Goal: Task Accomplishment & Management: Manage account settings

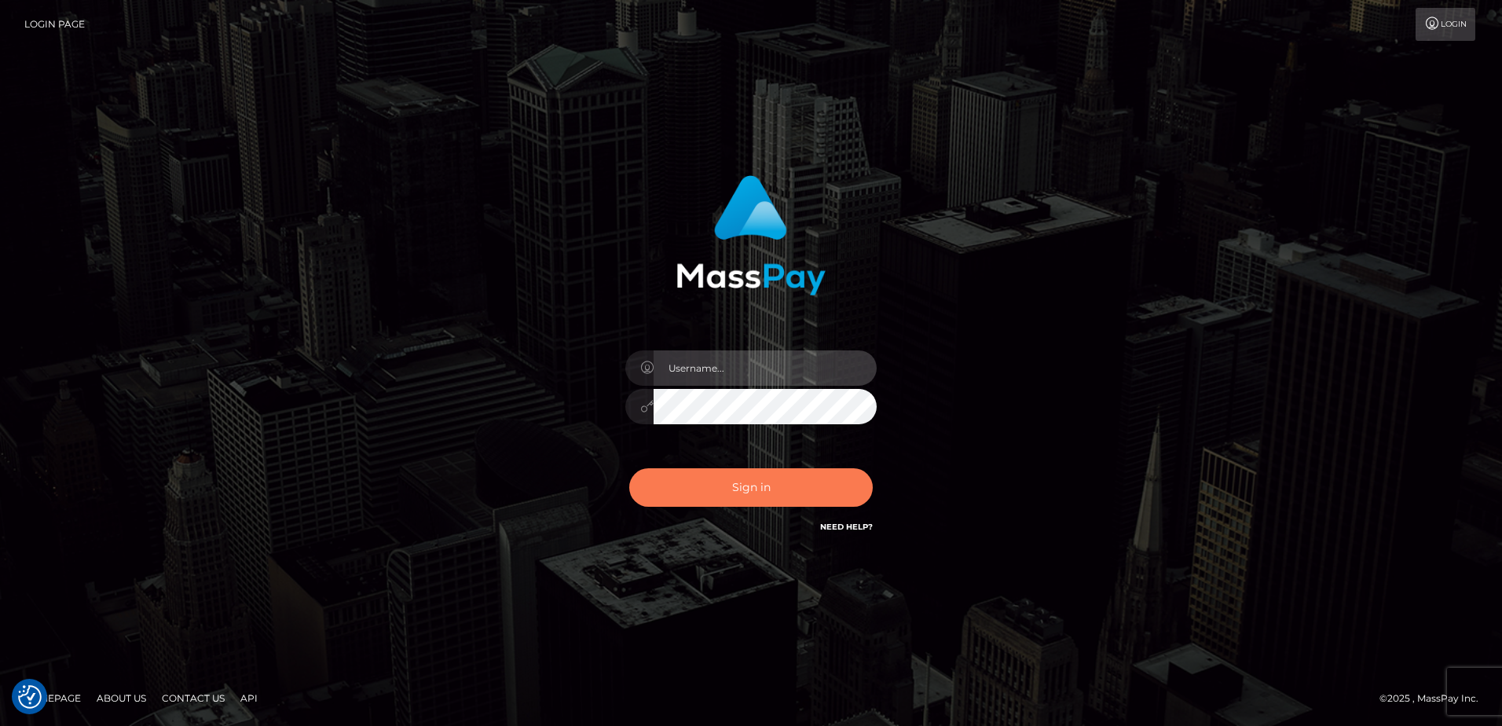
type input "[PERSON_NAME].of"
click at [655, 489] on button "Sign in" at bounding box center [751, 487] width 244 height 39
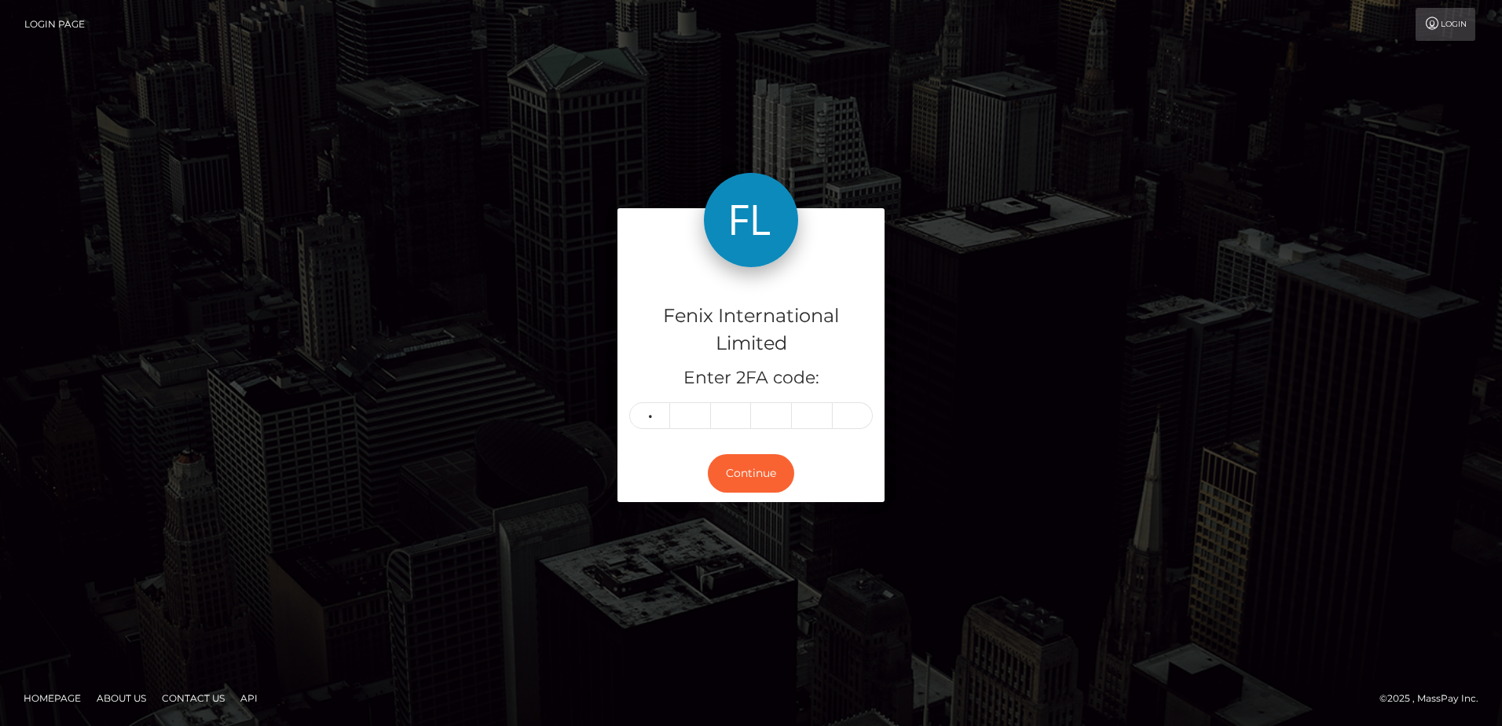
type input "2"
type input "0"
type input "4"
type input "1"
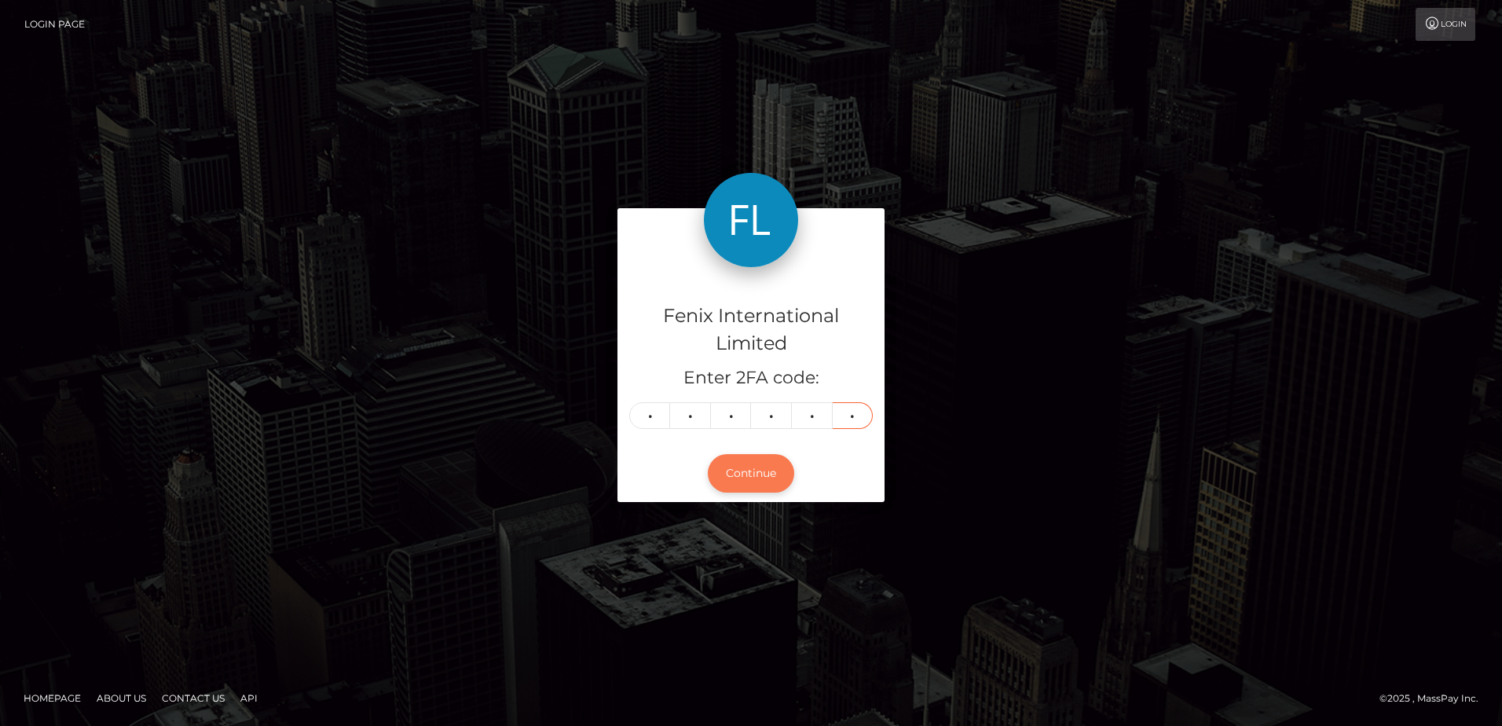
type input "4"
click at [760, 470] on button "Continue" at bounding box center [751, 473] width 86 height 39
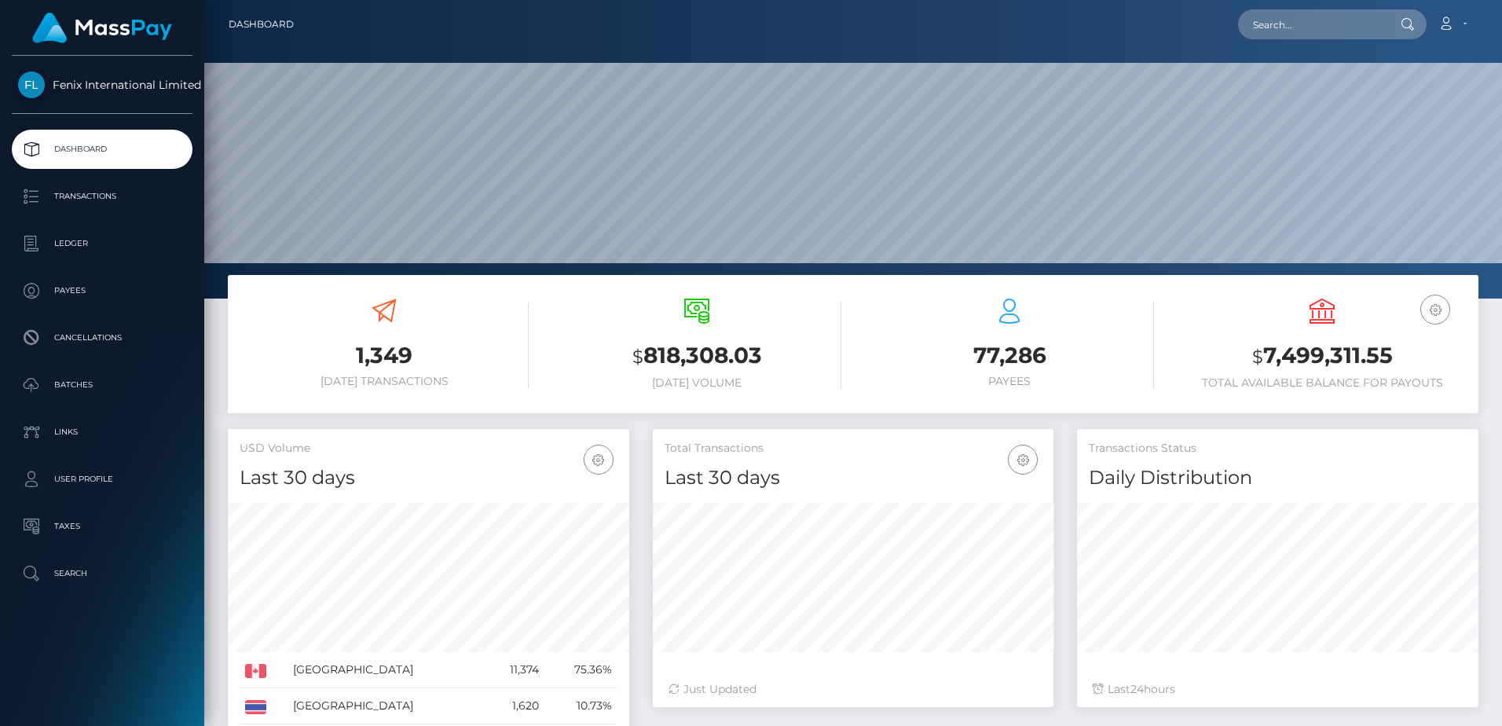
scroll to position [279, 401]
click at [112, 385] on p "Batches" at bounding box center [102, 385] width 168 height 24
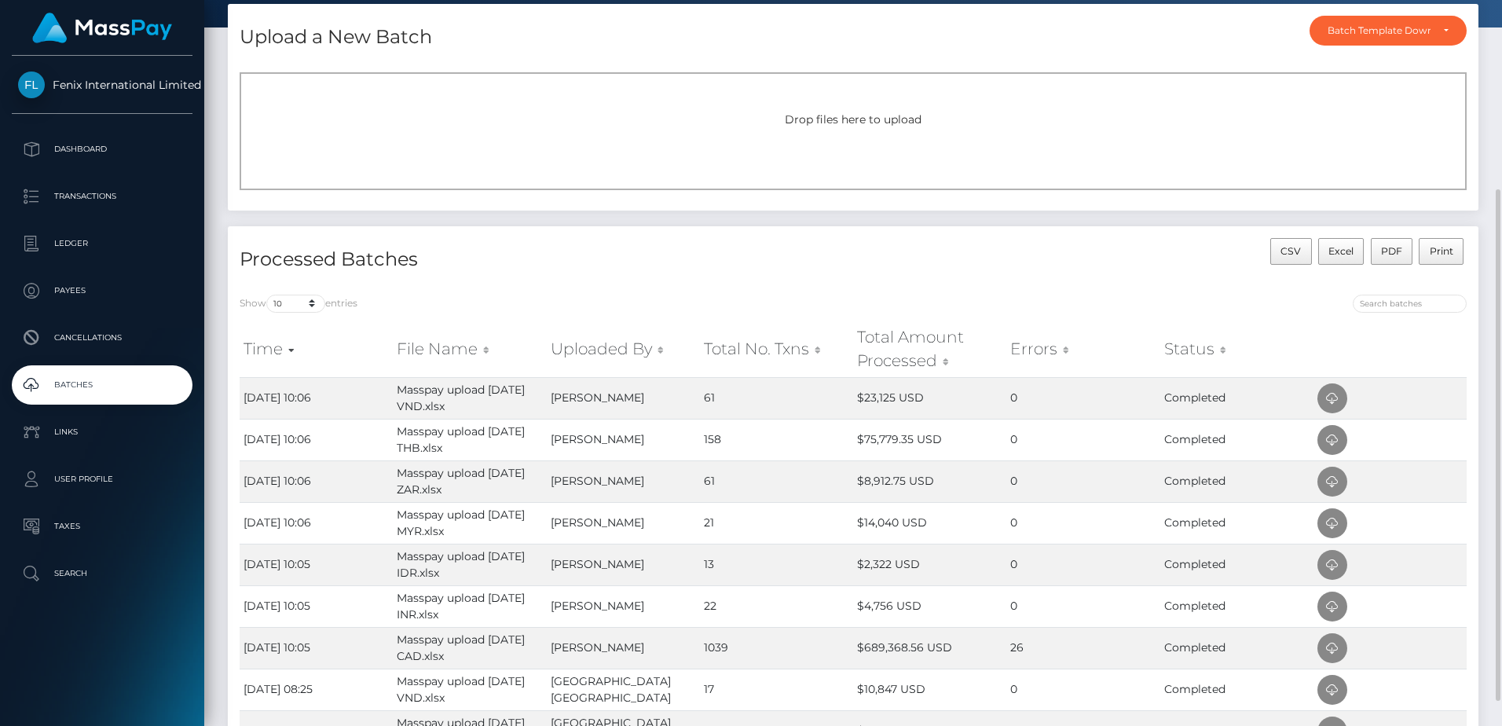
scroll to position [236, 0]
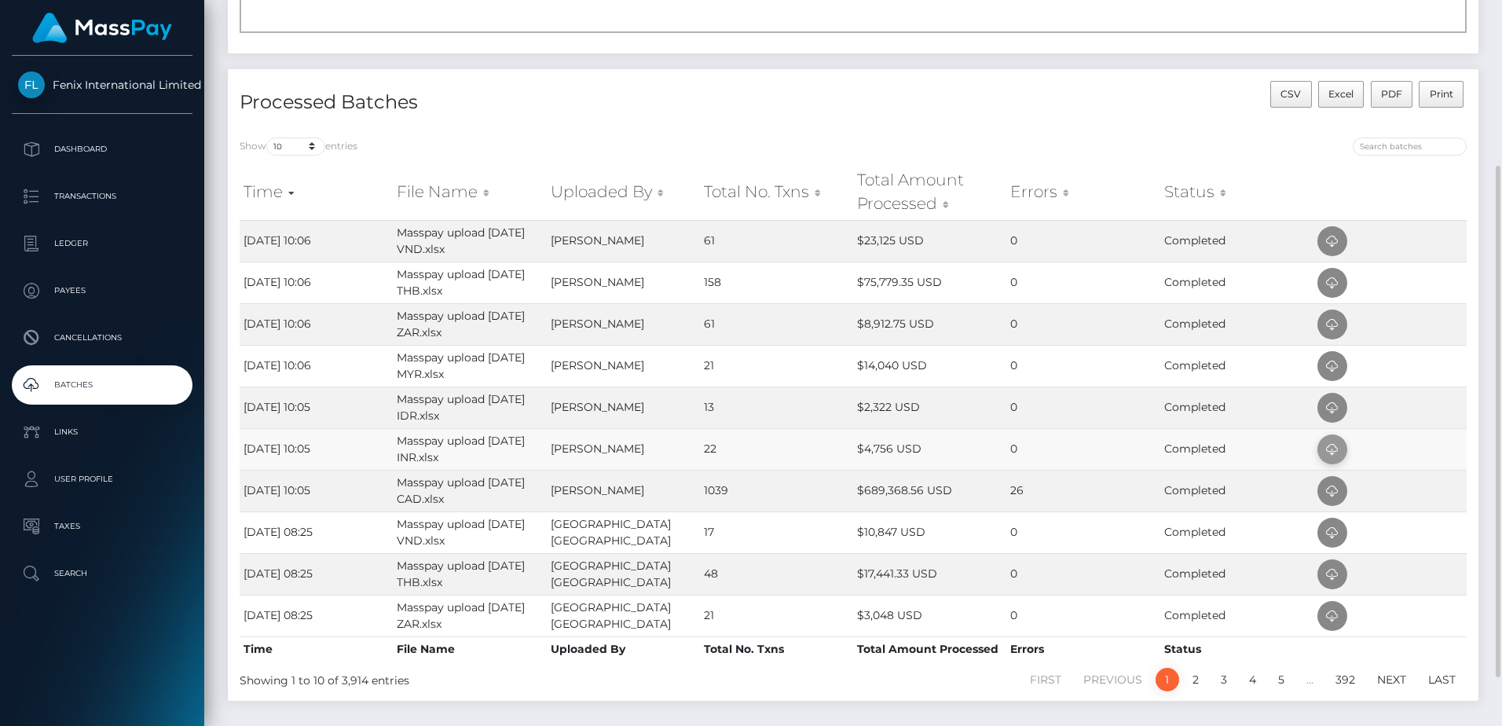
click at [1329, 453] on icon at bounding box center [1332, 450] width 19 height 20
drag, startPoint x: 794, startPoint y: 413, endPoint x: 804, endPoint y: 412, distance: 9.6
click at [794, 413] on td "13" at bounding box center [776, 408] width 153 height 42
click at [1324, 400] on icon at bounding box center [1332, 408] width 19 height 20
click at [786, 369] on td "21" at bounding box center [776, 366] width 153 height 42
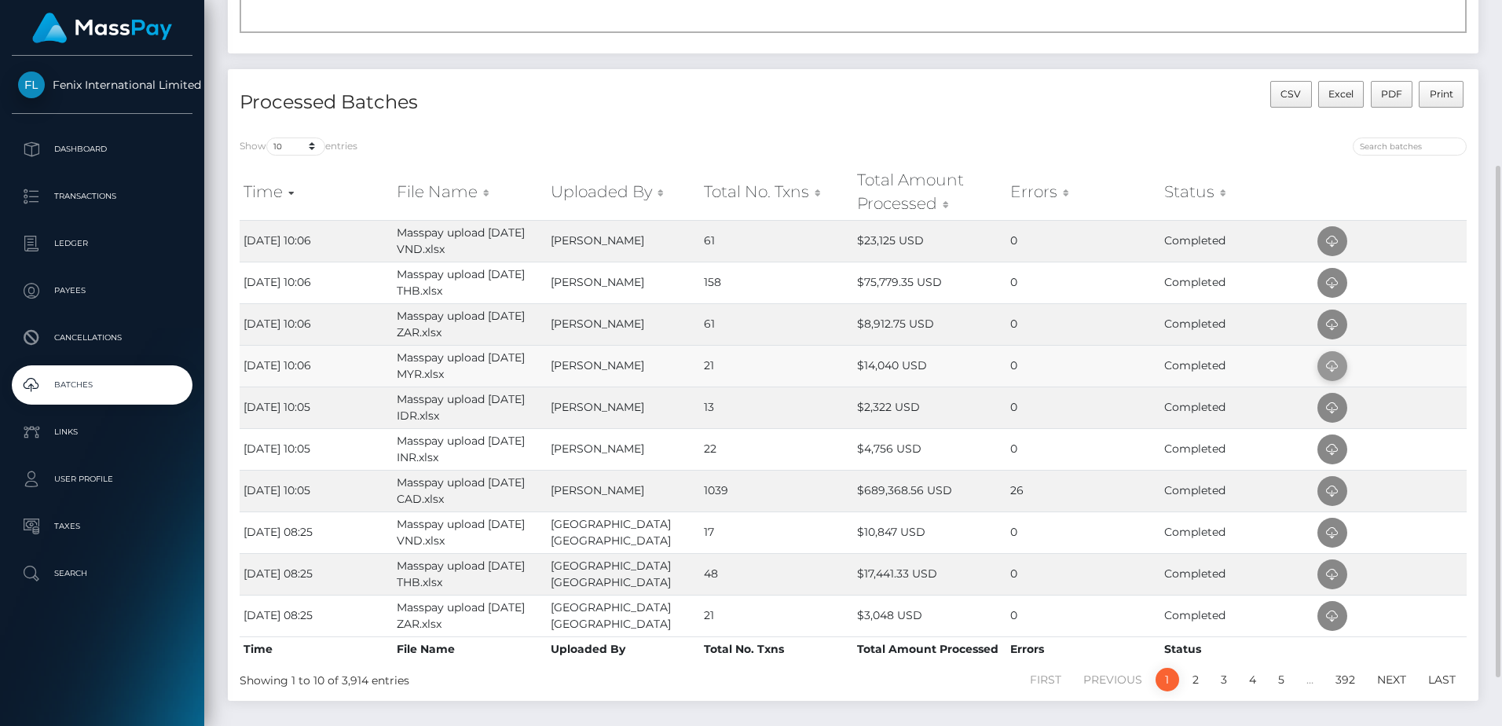
click at [1328, 364] on icon at bounding box center [1332, 367] width 19 height 20
click at [758, 319] on td "61" at bounding box center [776, 324] width 153 height 42
click at [1334, 329] on icon at bounding box center [1332, 325] width 19 height 20
click at [824, 283] on td "158" at bounding box center [776, 283] width 153 height 42
click at [1327, 285] on icon at bounding box center [1332, 283] width 19 height 20
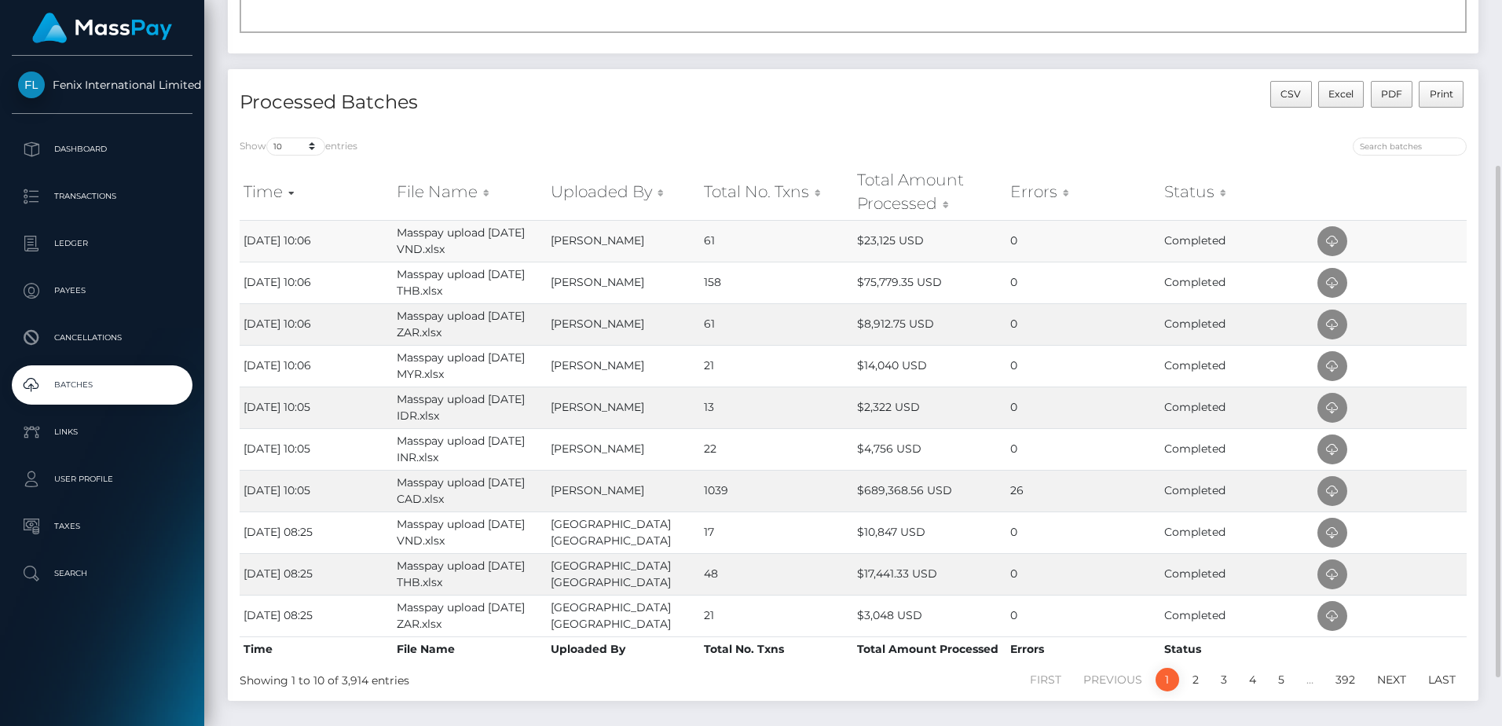
drag, startPoint x: 803, startPoint y: 239, endPoint x: 840, endPoint y: 237, distance: 37.0
click at [803, 239] on td "61" at bounding box center [776, 241] width 153 height 42
click at [1339, 244] on icon at bounding box center [1332, 242] width 19 height 20
click at [1328, 498] on icon at bounding box center [1332, 492] width 19 height 20
click at [1024, 151] on div at bounding box center [1166, 149] width 602 height 22
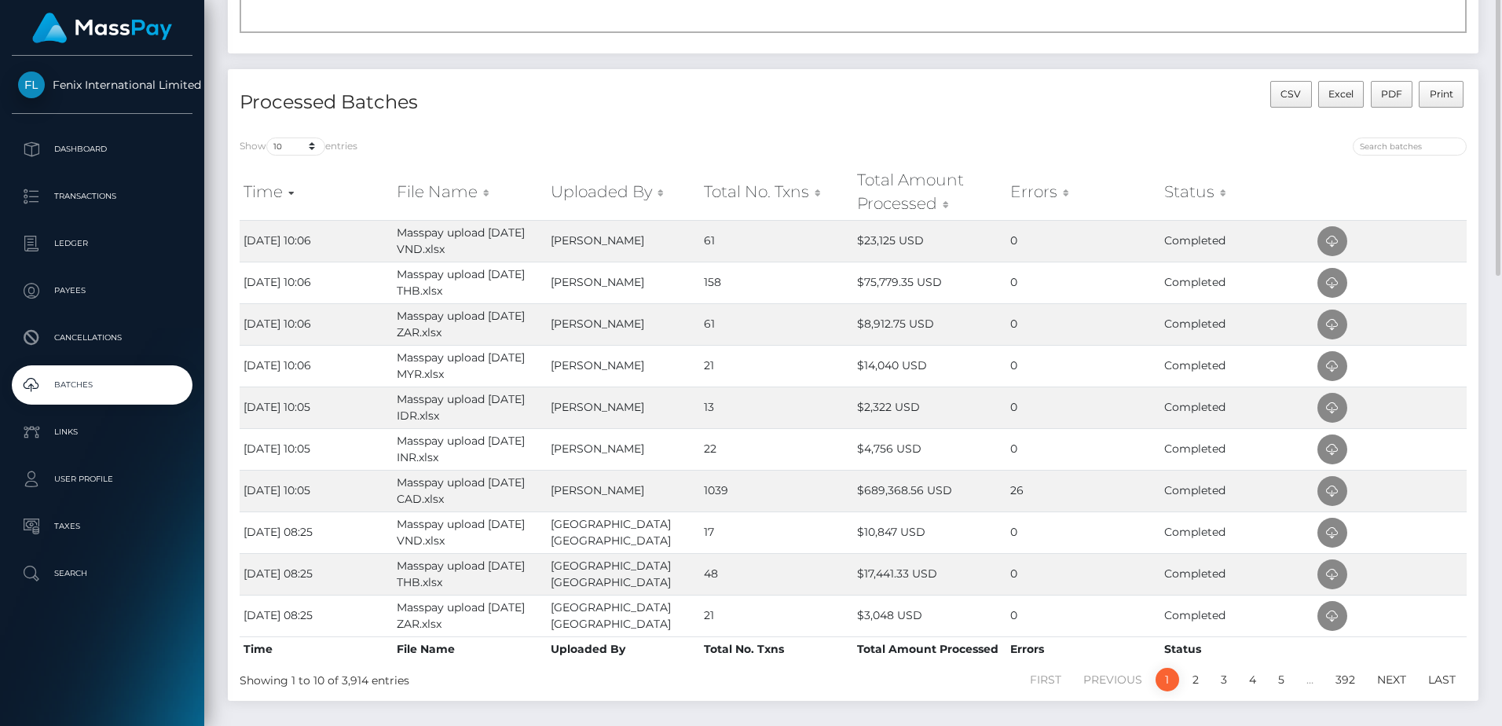
scroll to position [0, 0]
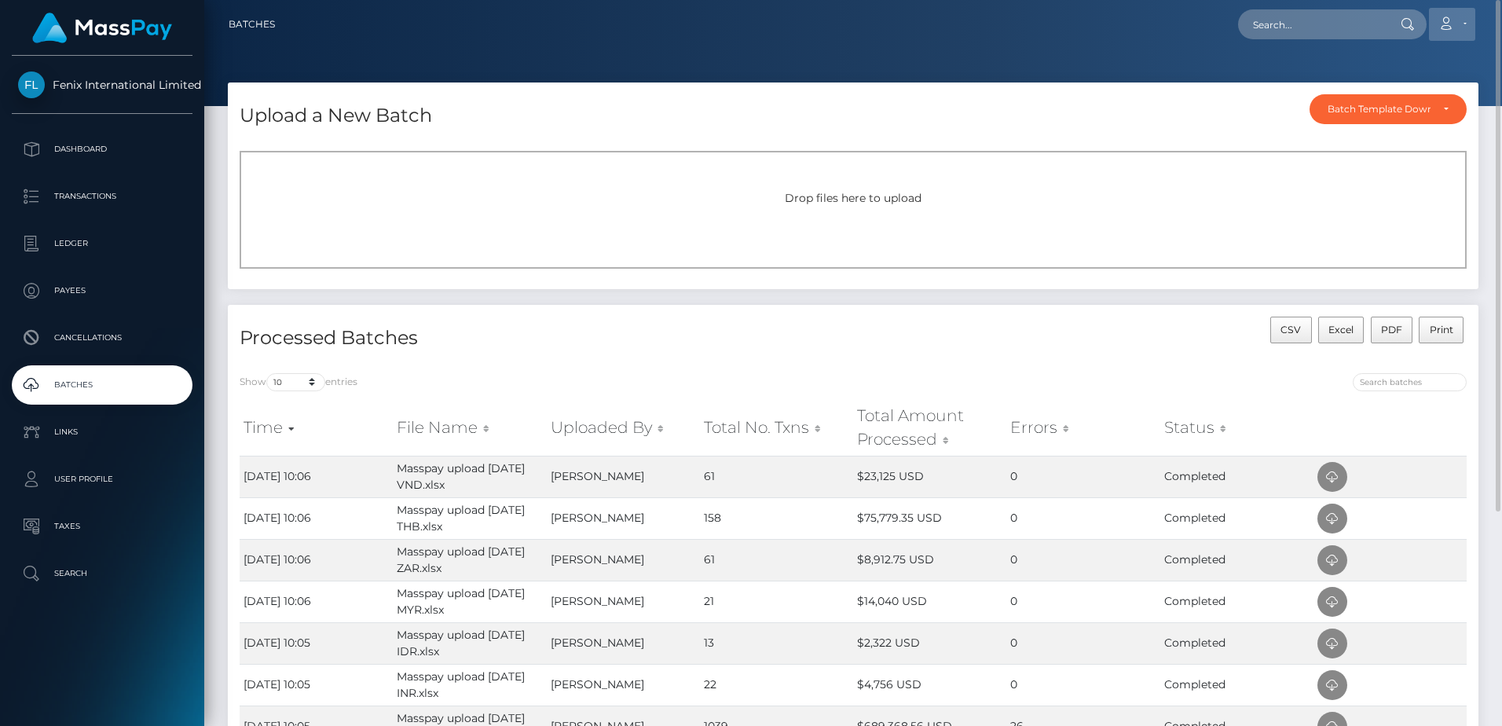
click at [1451, 27] on icon at bounding box center [1446, 23] width 17 height 13
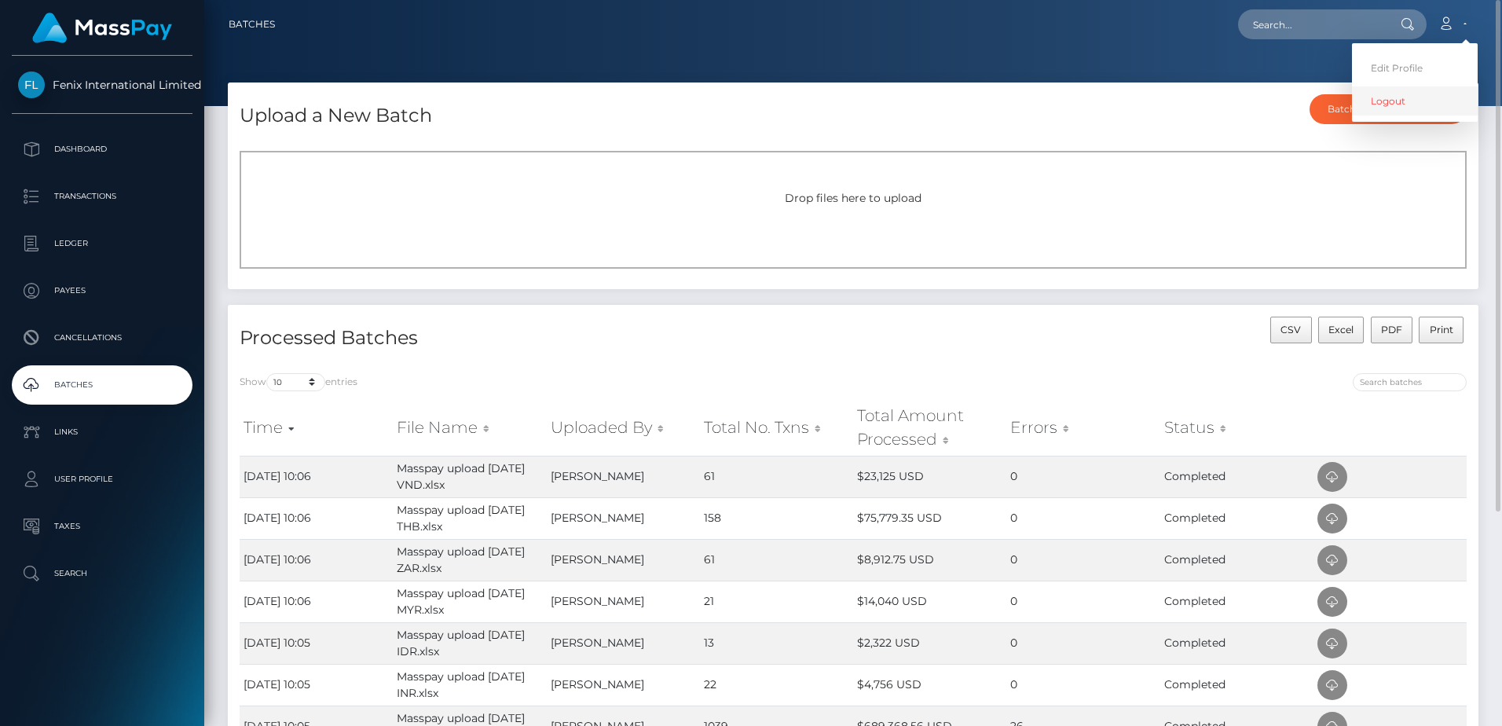
click at [1451, 104] on link "Logout" at bounding box center [1415, 100] width 126 height 29
